Goal: Check status: Check status

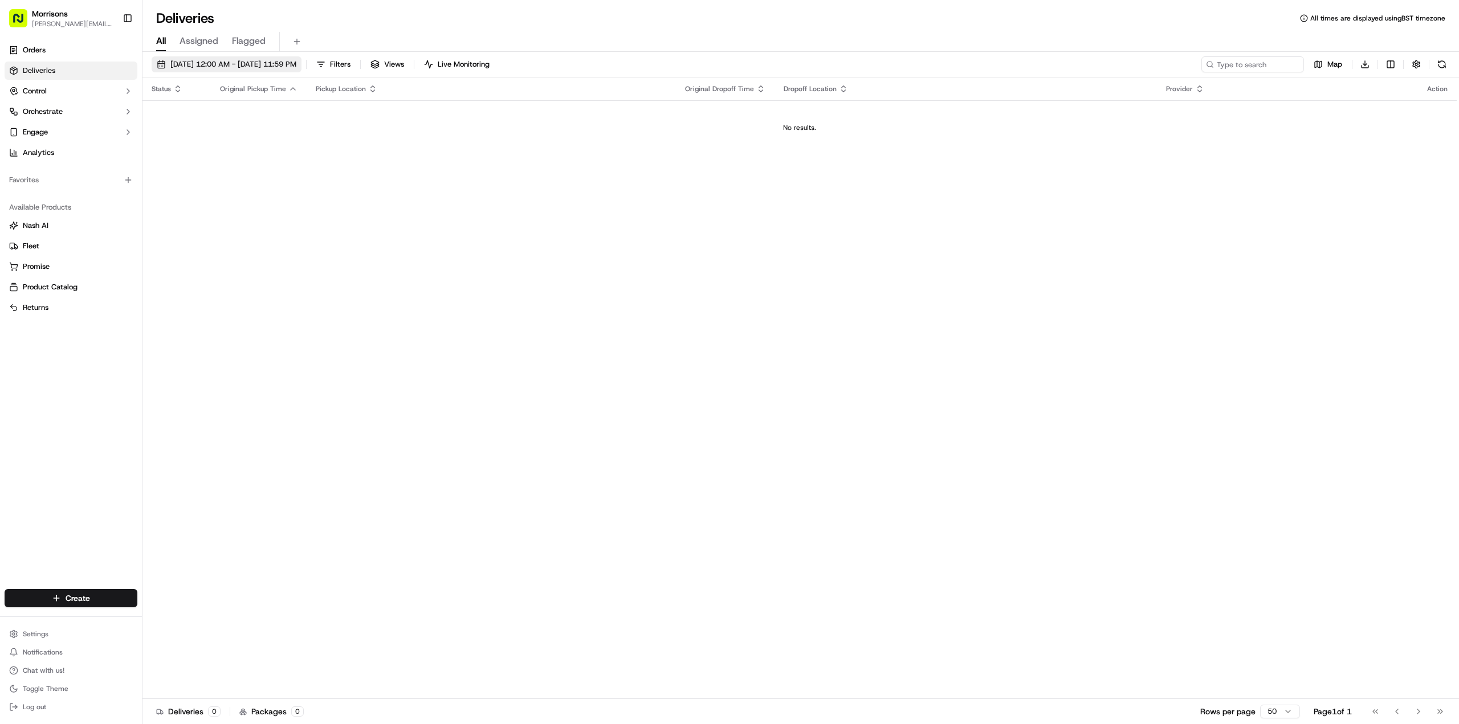
click at [226, 58] on button "[DATE] 12:00 AM - [DATE] 11:59 PM" at bounding box center [227, 64] width 150 height 16
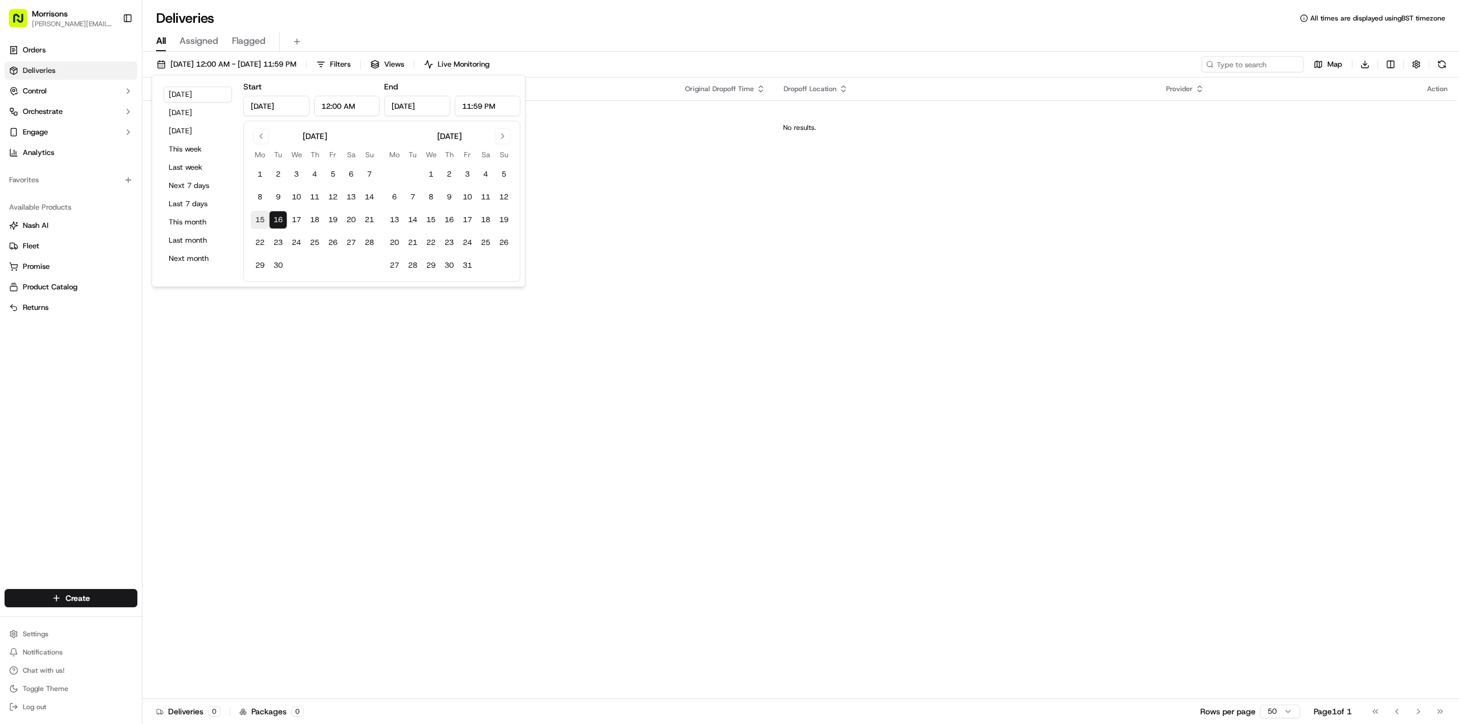
click at [262, 220] on button "15" at bounding box center [260, 220] width 18 height 18
type input "[DATE]"
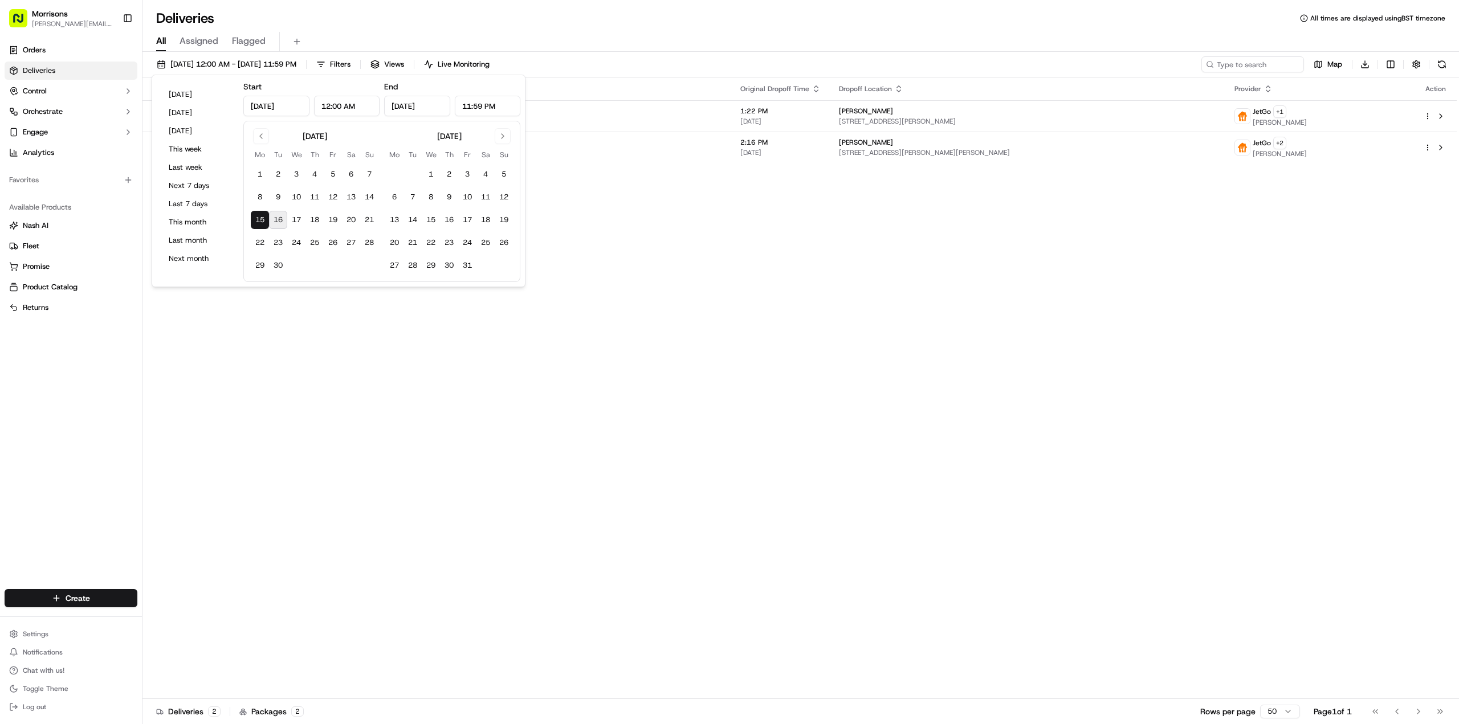
click at [707, 278] on div "Status Original Pickup Time Pickup Location Original Dropoff Time Dropoff Locat…" at bounding box center [799, 388] width 1314 height 622
